Goal: Task Accomplishment & Management: Manage account settings

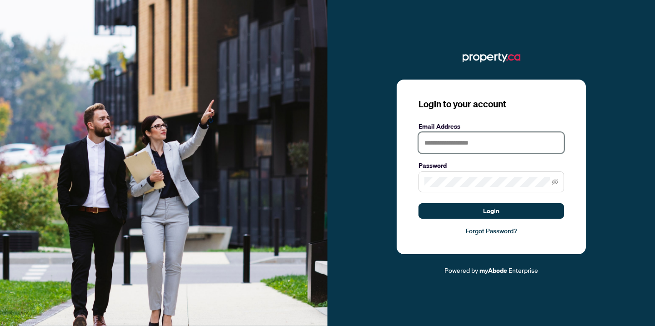
click at [435, 140] on input "text" at bounding box center [490, 142] width 145 height 21
type input "**********"
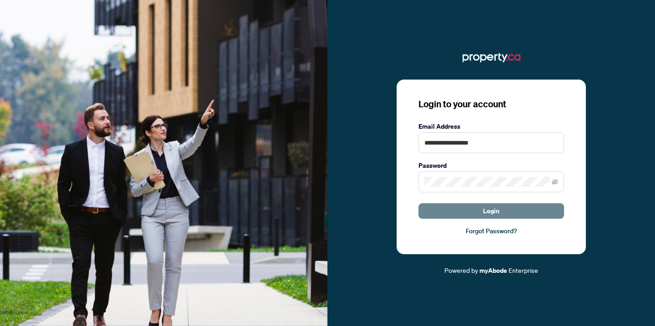
click at [480, 211] on button "Login" at bounding box center [490, 210] width 145 height 15
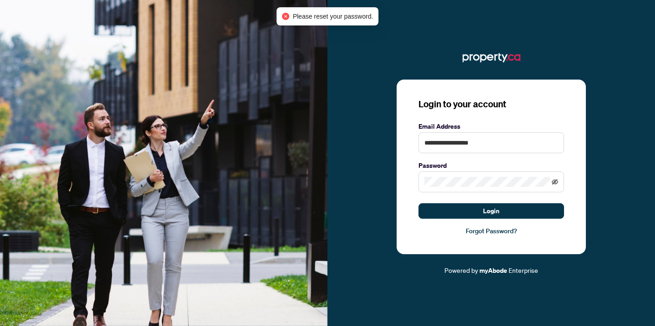
click at [552, 183] on icon "eye-invisible" at bounding box center [555, 181] width 6 height 5
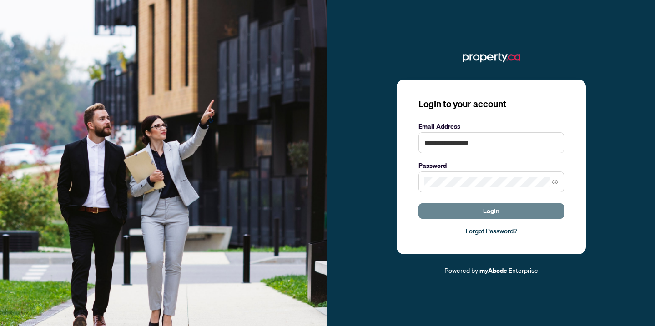
click at [488, 211] on span "Login" at bounding box center [491, 211] width 16 height 15
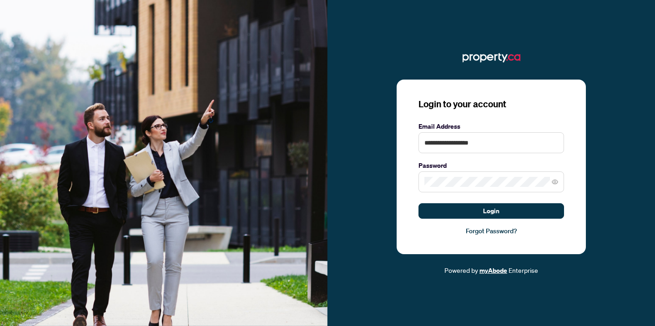
click at [495, 268] on link "myAbode" at bounding box center [493, 271] width 28 height 10
click at [504, 230] on link "Forgot Password?" at bounding box center [490, 231] width 145 height 10
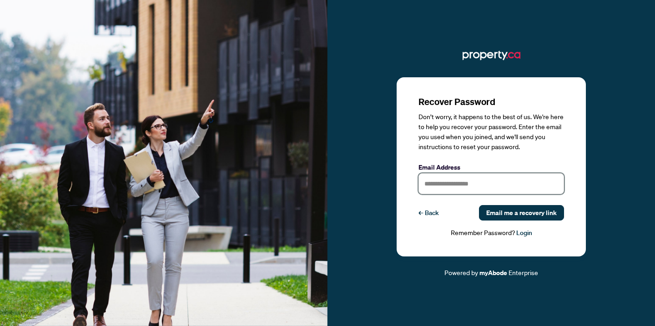
click at [444, 182] on input "text" at bounding box center [490, 183] width 145 height 21
type input "**********"
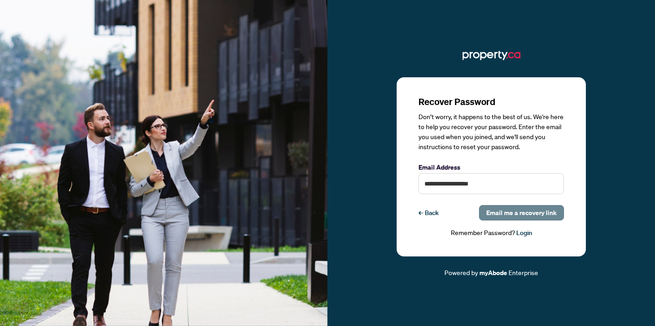
click at [513, 215] on span "Email me a recovery link" at bounding box center [521, 213] width 70 height 15
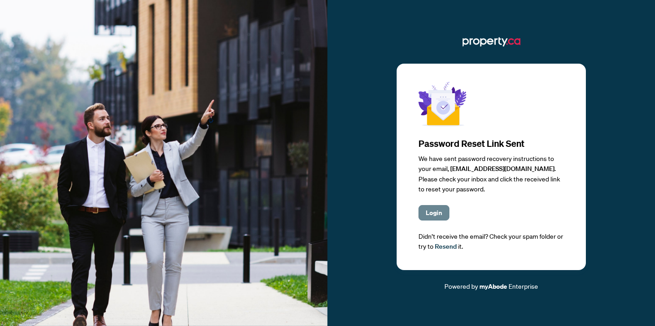
click at [437, 214] on span "Login" at bounding box center [434, 213] width 16 height 15
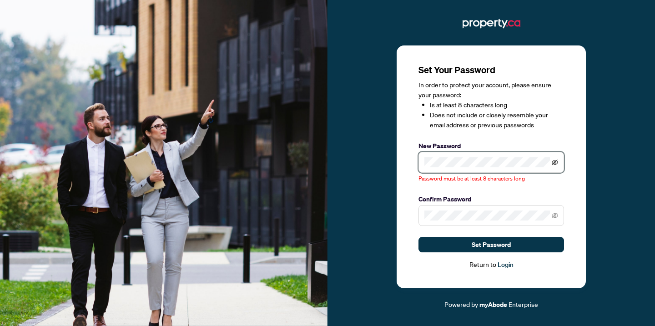
click at [554, 162] on icon "eye-invisible" at bounding box center [555, 162] width 6 height 6
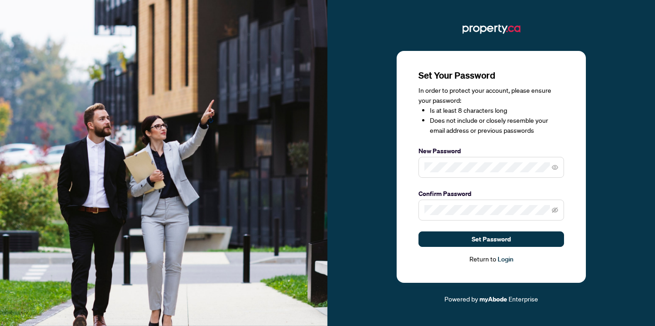
click at [437, 199] on div "Confirm Password" at bounding box center [490, 205] width 145 height 32
click at [557, 212] on icon "eye-invisible" at bounding box center [555, 210] width 6 height 6
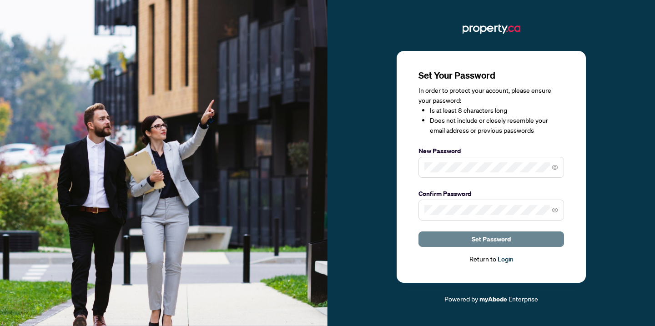
click at [493, 240] on span "Set Password" at bounding box center [490, 239] width 39 height 15
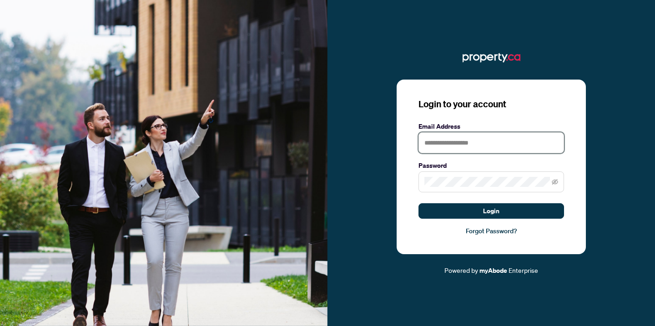
click at [453, 145] on input "text" at bounding box center [490, 142] width 145 height 21
type input "**********"
click at [452, 187] on span at bounding box center [490, 181] width 145 height 21
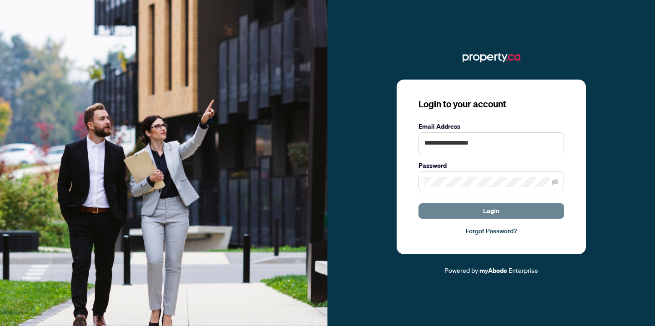
click at [500, 209] on button "Login" at bounding box center [490, 210] width 145 height 15
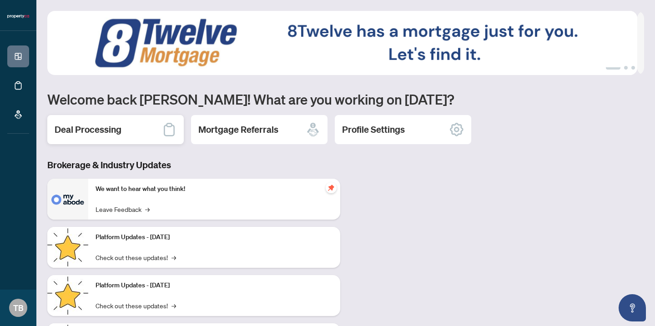
click at [167, 131] on icon at bounding box center [169, 129] width 15 height 15
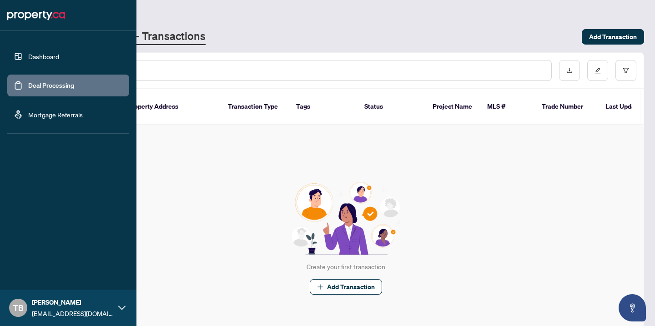
click at [38, 57] on link "Dashboard" at bounding box center [43, 56] width 31 height 8
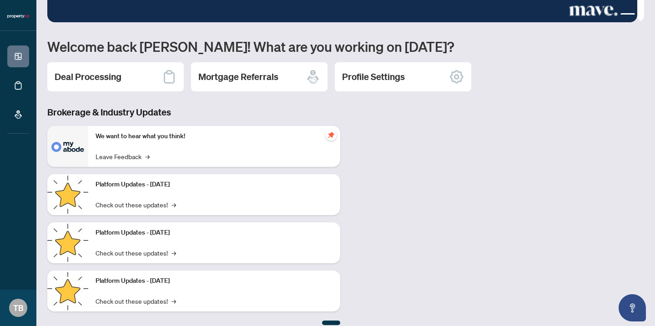
scroll to position [62, 0]
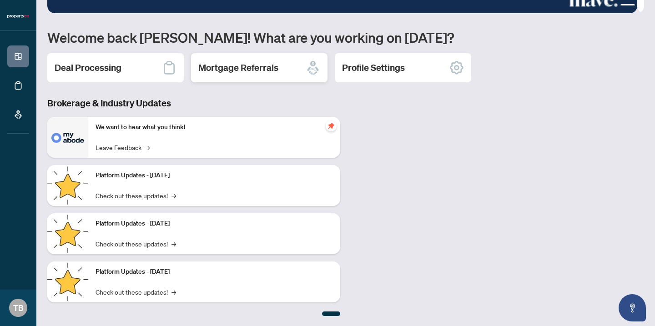
click at [311, 68] on icon at bounding box center [313, 71] width 12 height 8
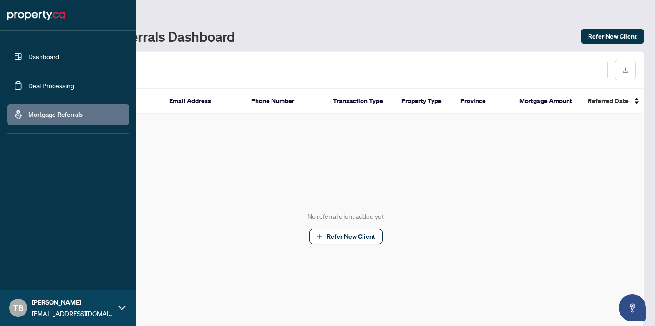
click at [38, 56] on link "Dashboard" at bounding box center [43, 56] width 31 height 8
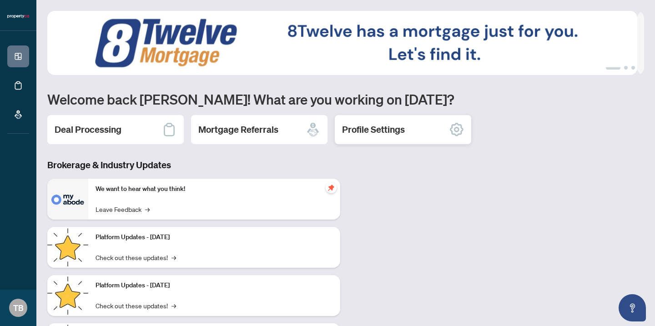
click at [370, 131] on h2 "Profile Settings" at bounding box center [373, 129] width 63 height 13
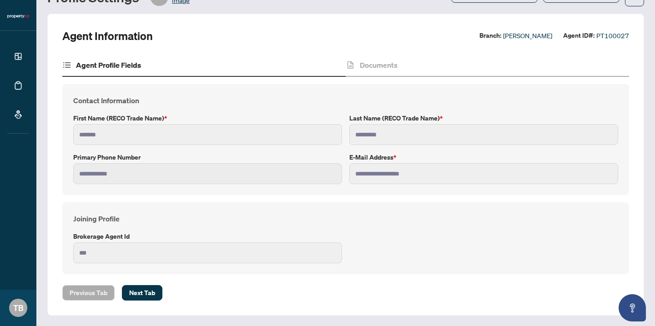
scroll to position [12, 0]
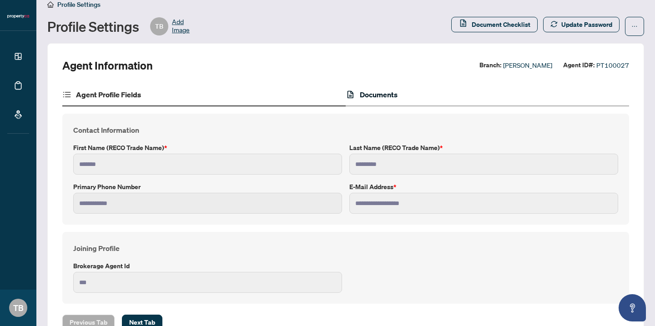
click at [372, 94] on h4 "Documents" at bounding box center [379, 94] width 38 height 11
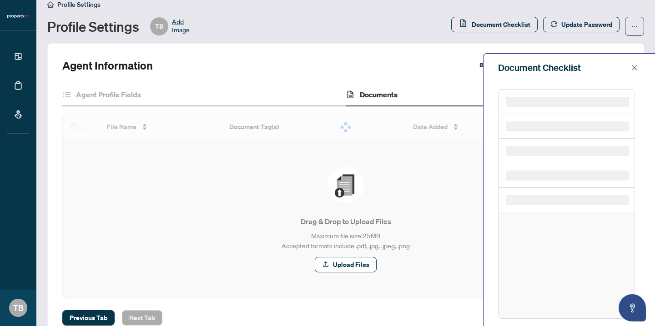
scroll to position [10, 0]
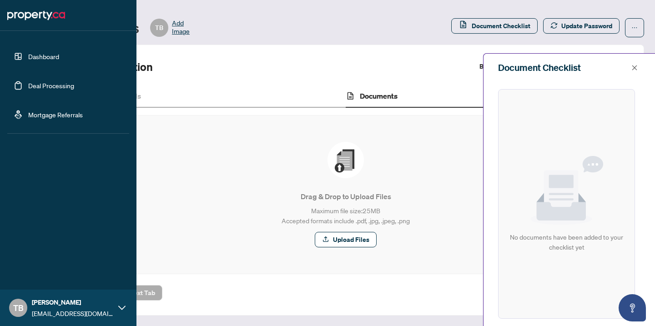
click at [41, 56] on link "Dashboard" at bounding box center [43, 56] width 31 height 8
